Goal: Transaction & Acquisition: Purchase product/service

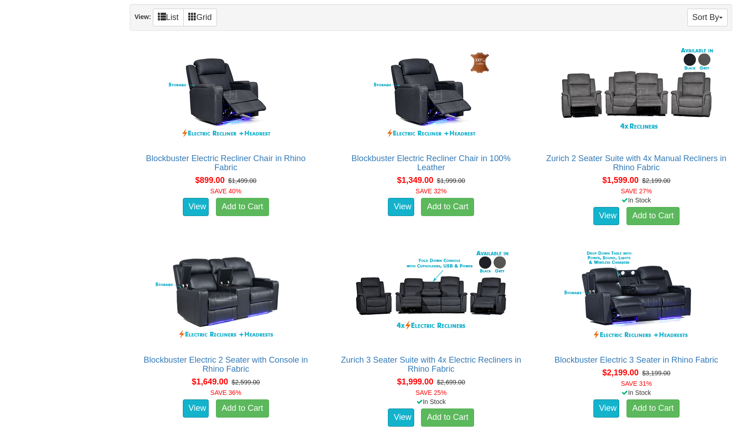
scroll to position [555, 0]
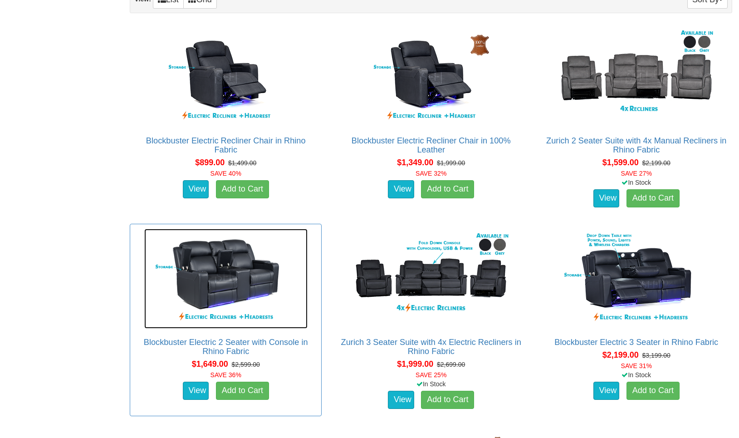
click at [204, 301] on img at bounding box center [225, 279] width 163 height 100
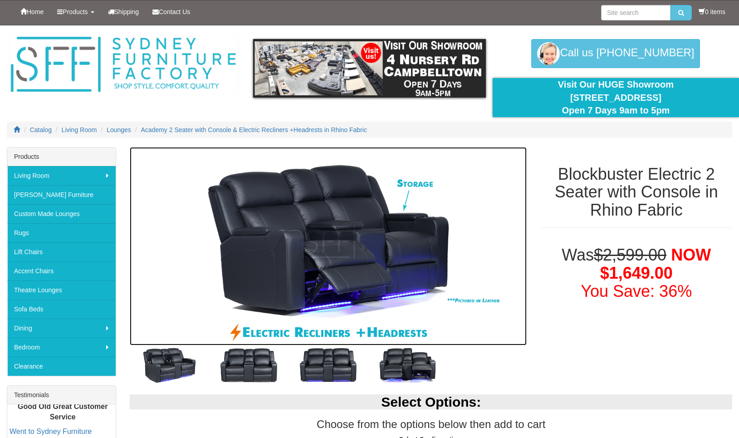
click at [342, 229] on img at bounding box center [328, 246] width 397 height 199
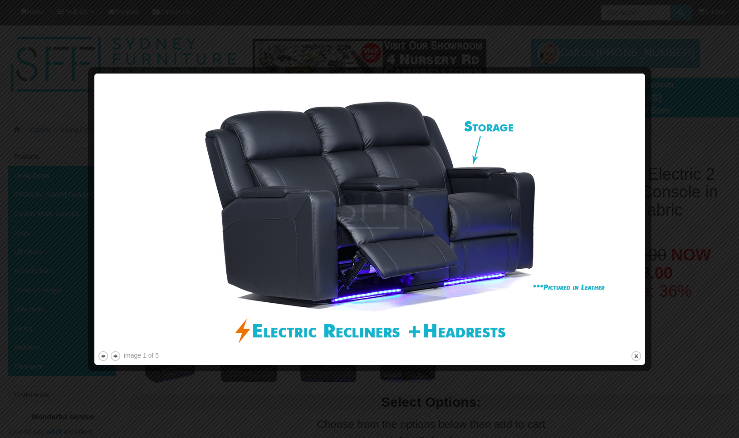
click at [158, 27] on div at bounding box center [369, 219] width 739 height 438
